Goal: Check status: Check status

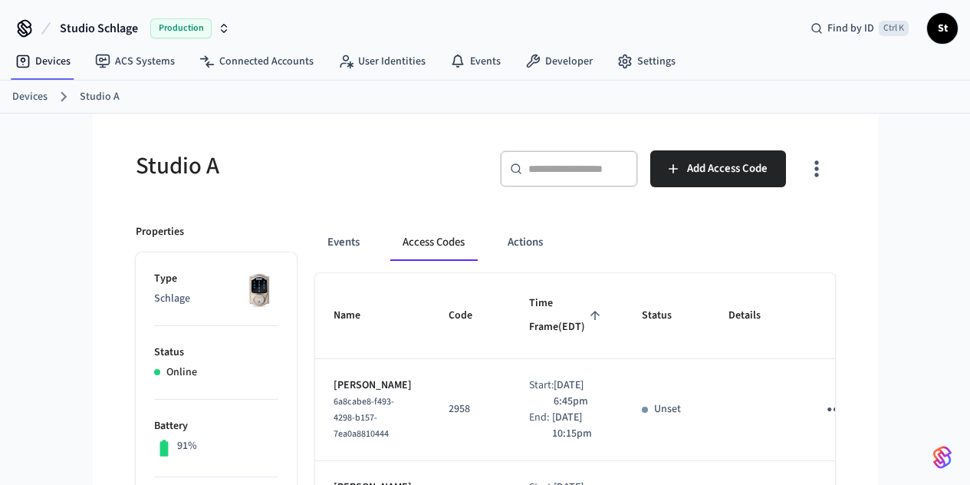
scroll to position [34, 0]
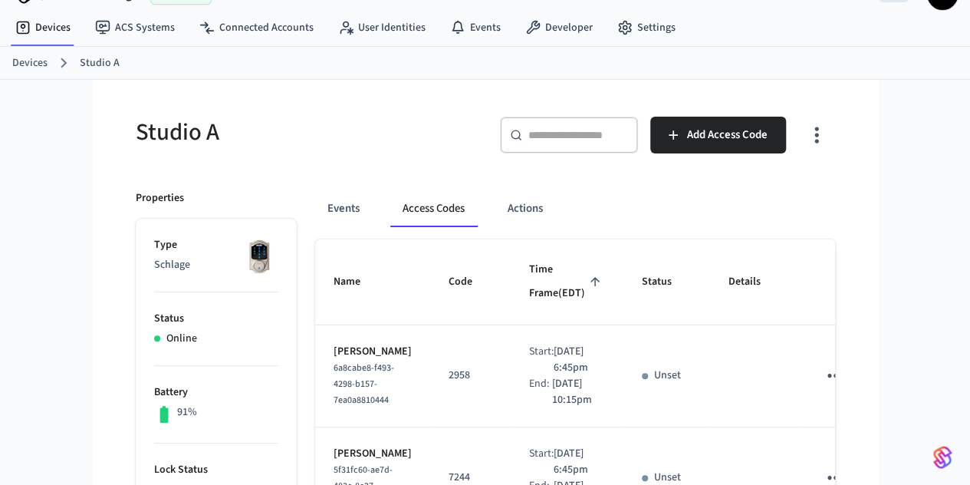
click at [38, 64] on link "Devices" at bounding box center [29, 63] width 35 height 16
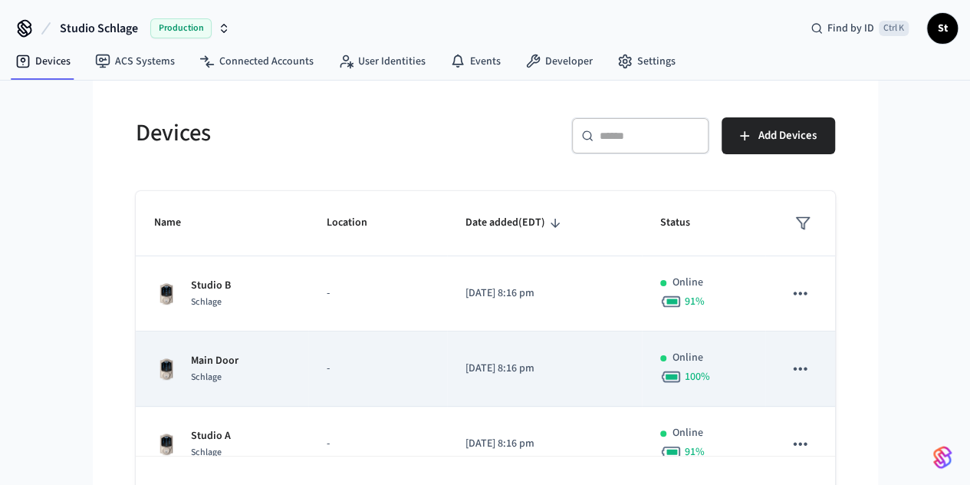
click at [308, 346] on td "-" at bounding box center [377, 368] width 139 height 75
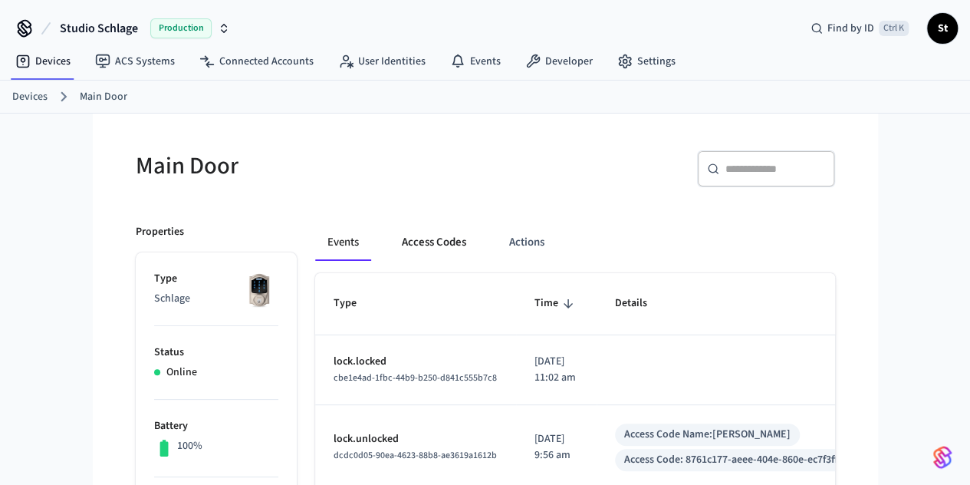
click at [389, 243] on button "Access Codes" at bounding box center [433, 242] width 89 height 37
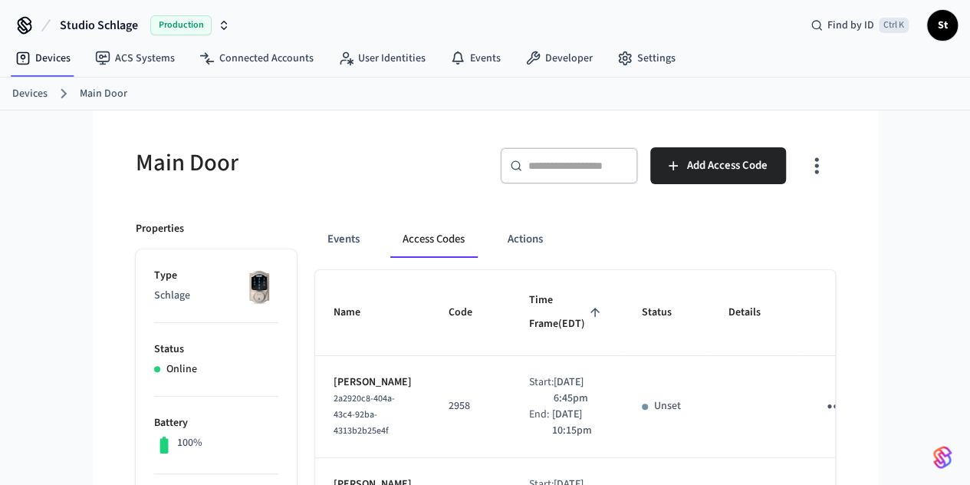
scroll to position [2, 0]
click at [37, 90] on link "Devices" at bounding box center [29, 95] width 35 height 16
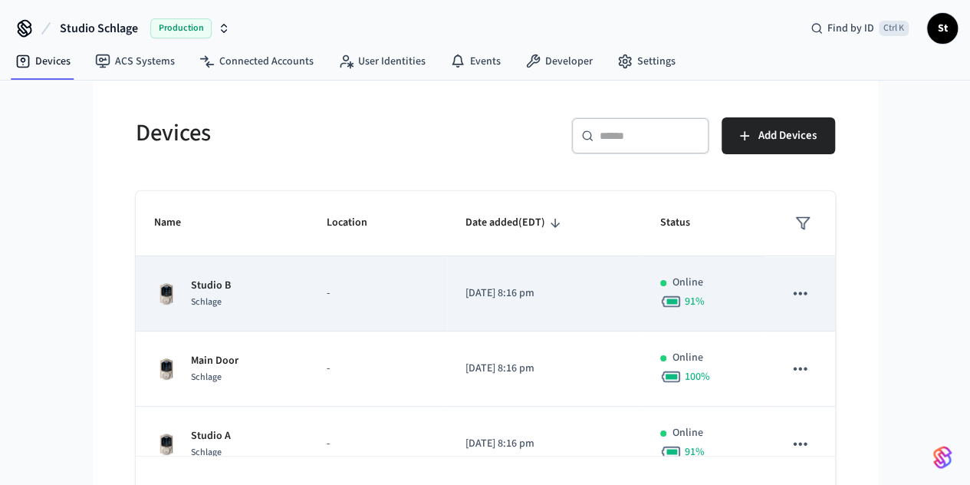
click at [154, 284] on div "Studio B Schlage" at bounding box center [222, 294] width 136 height 32
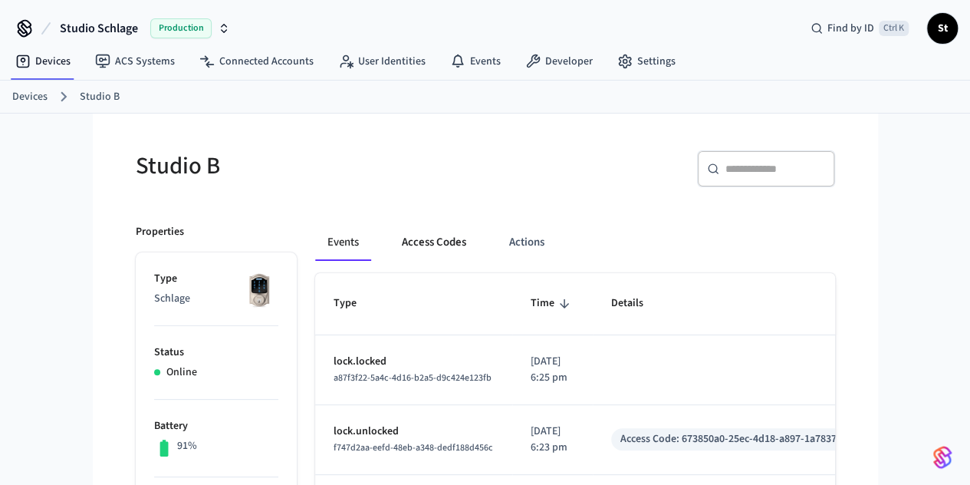
click at [389, 246] on button "Access Codes" at bounding box center [433, 242] width 89 height 37
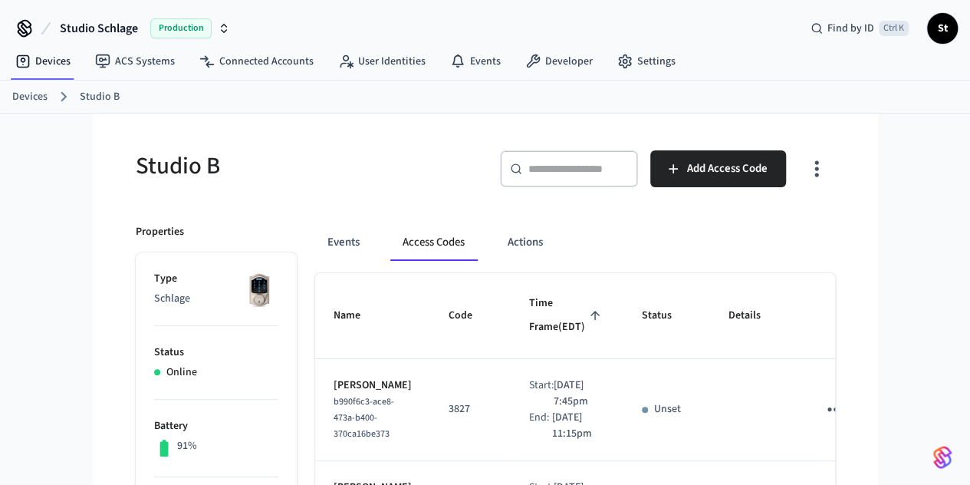
click at [29, 92] on link "Devices" at bounding box center [29, 97] width 35 height 16
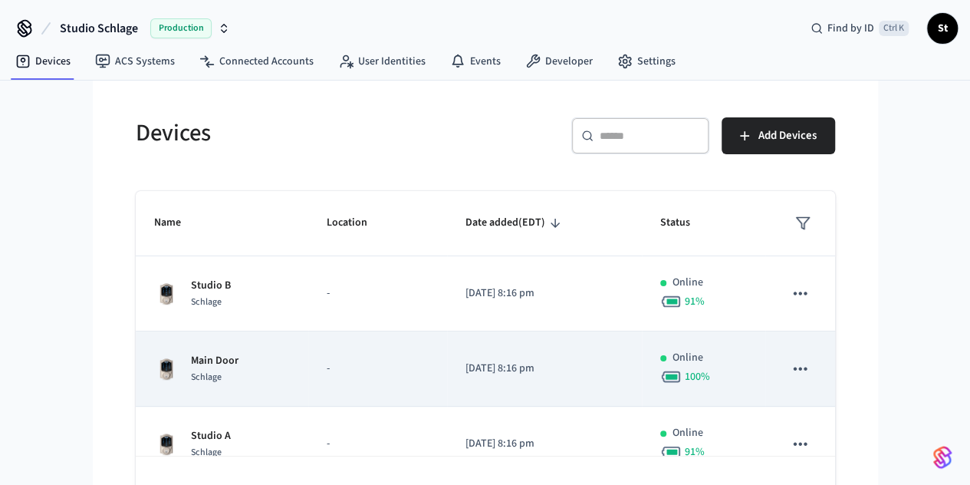
click at [233, 357] on div "Main Door Schlage" at bounding box center [222, 369] width 136 height 32
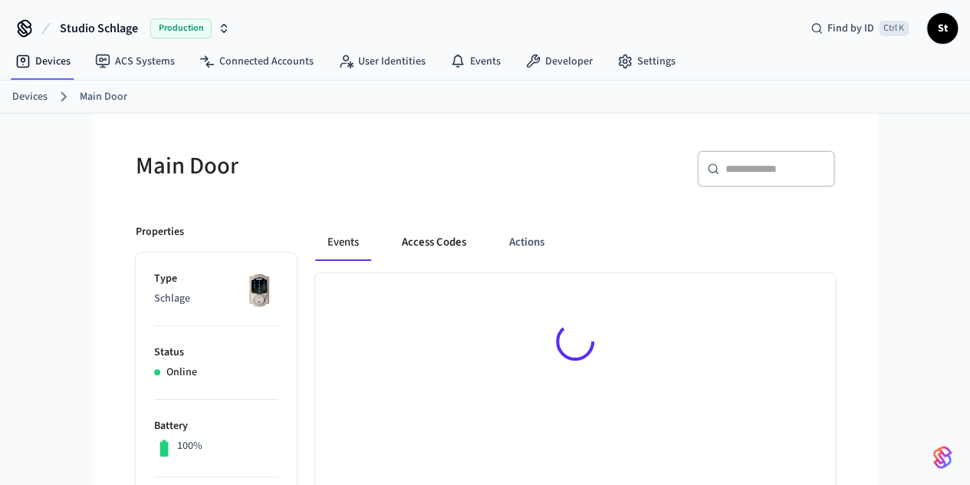
click at [405, 249] on button "Access Codes" at bounding box center [433, 242] width 89 height 37
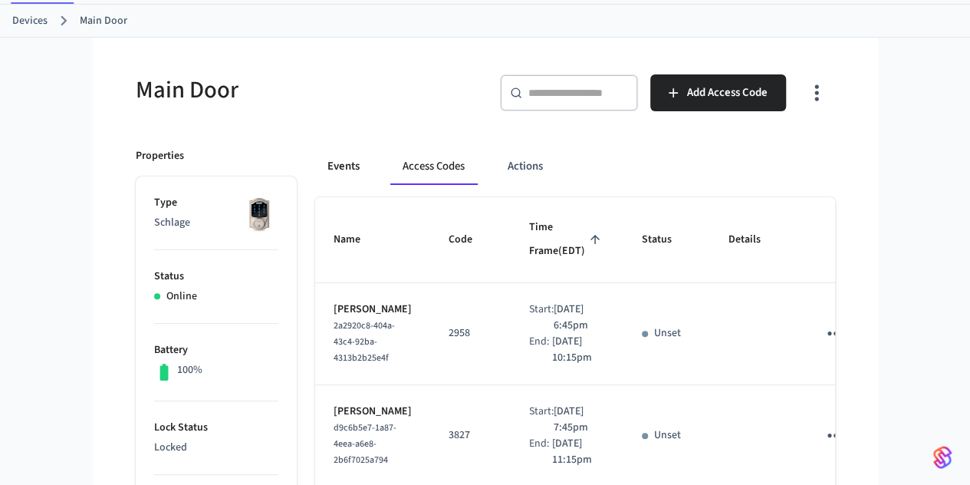
scroll to position [77, 0]
